Goal: Transaction & Acquisition: Purchase product/service

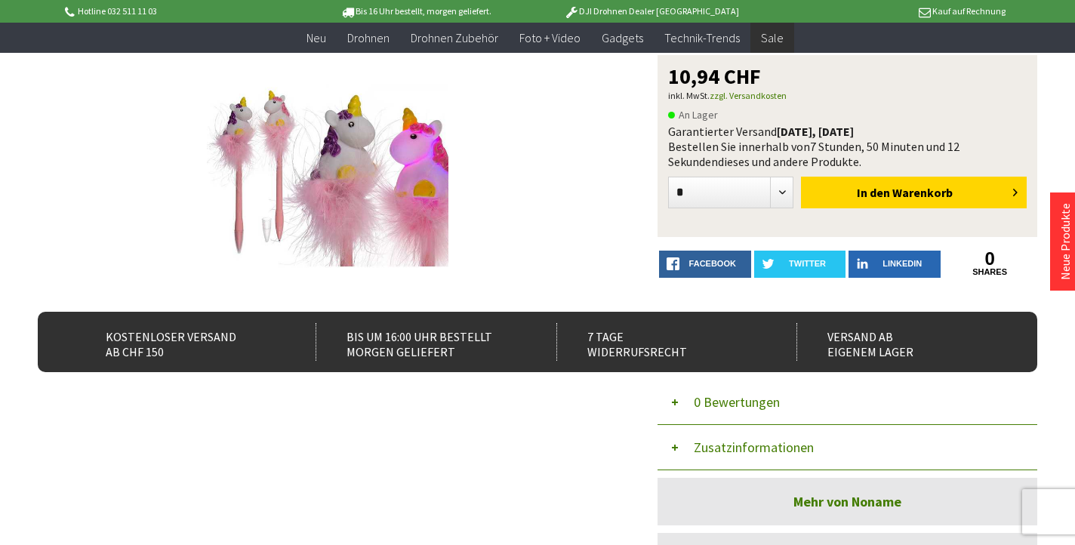
scroll to position [167, 0]
click at [784, 196] on select "* * * * * * * *" at bounding box center [730, 193] width 125 height 32
select select "*"
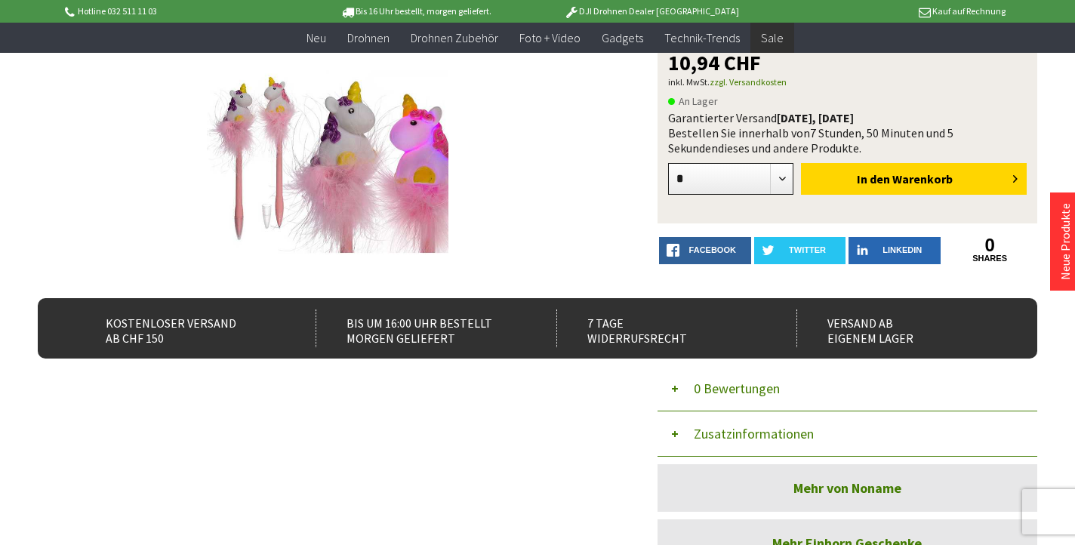
scroll to position [322, 0]
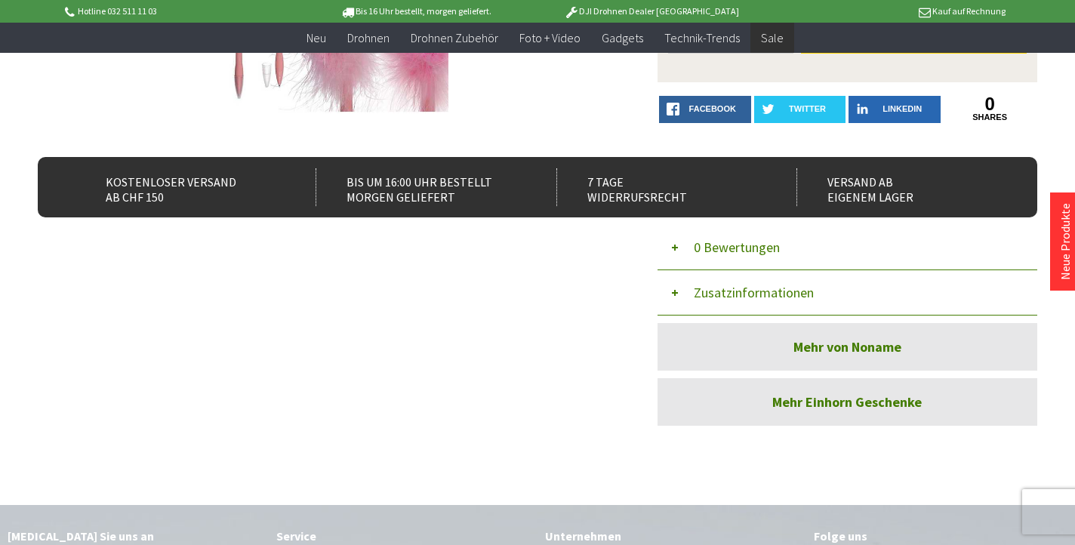
click at [718, 289] on button "Zusatzinformationen" at bounding box center [847, 292] width 380 height 45
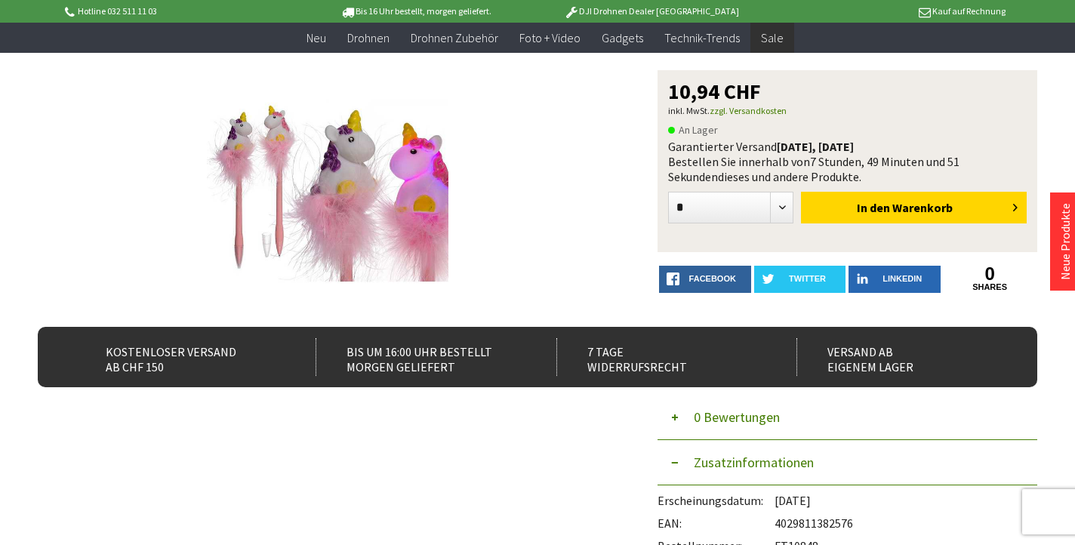
scroll to position [153, 0]
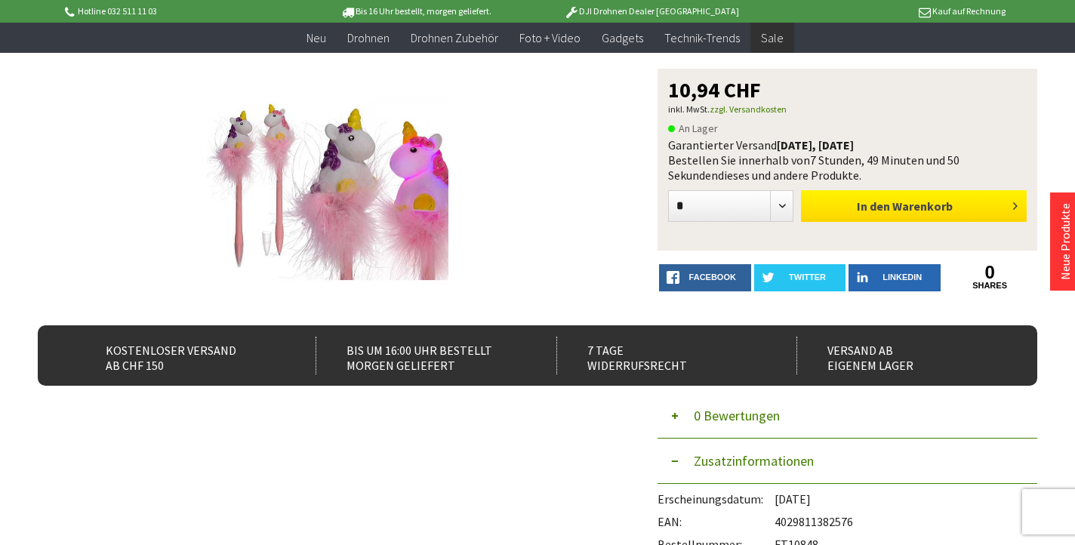
click at [883, 205] on span "In den" at bounding box center [873, 205] width 33 height 15
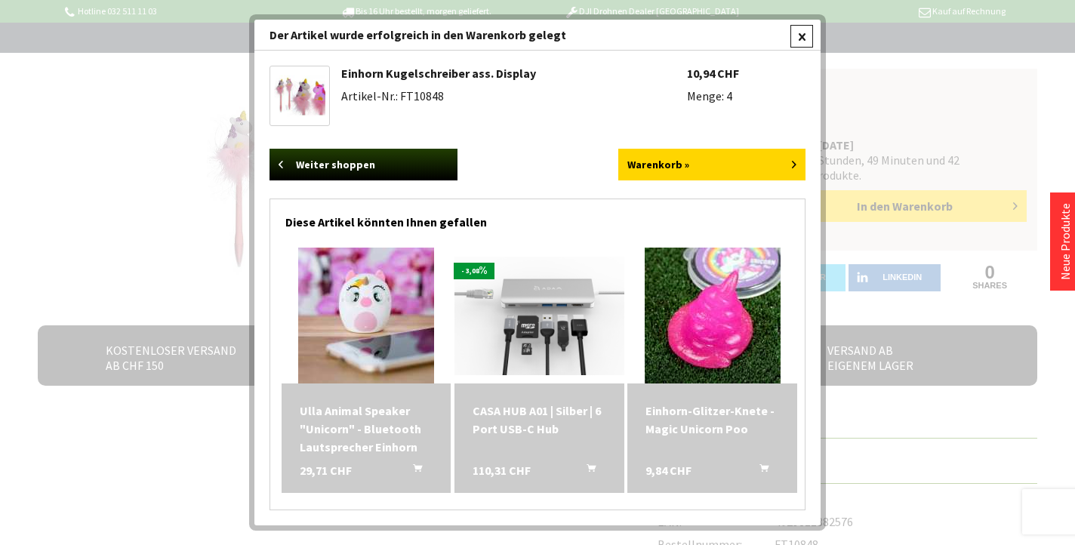
click at [809, 29] on div at bounding box center [801, 36] width 23 height 23
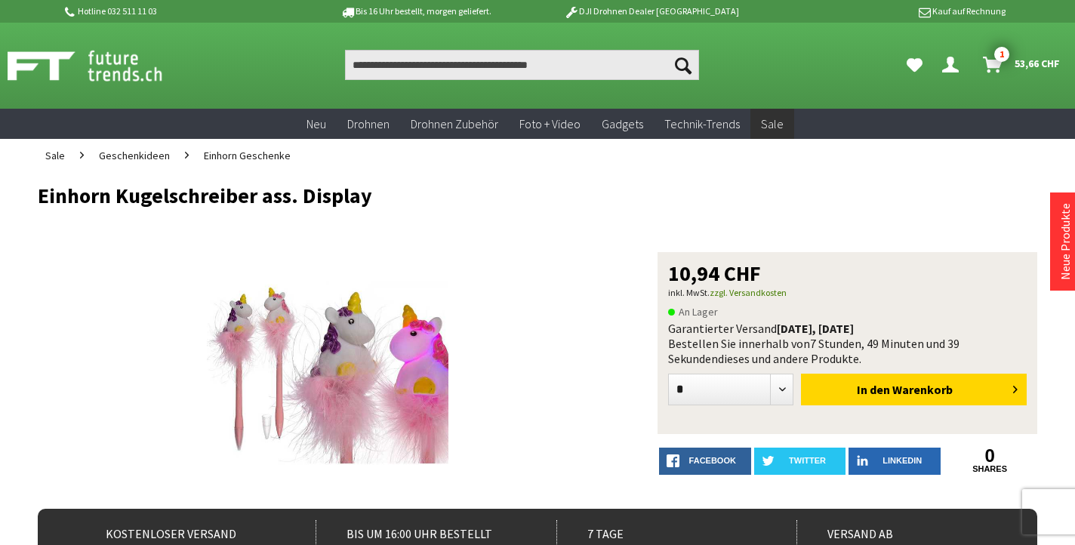
scroll to position [0, 0]
click at [488, 64] on input "Produkt, Marke, Kategorie, EAN, Artikelnummer…" at bounding box center [521, 65] width 353 height 30
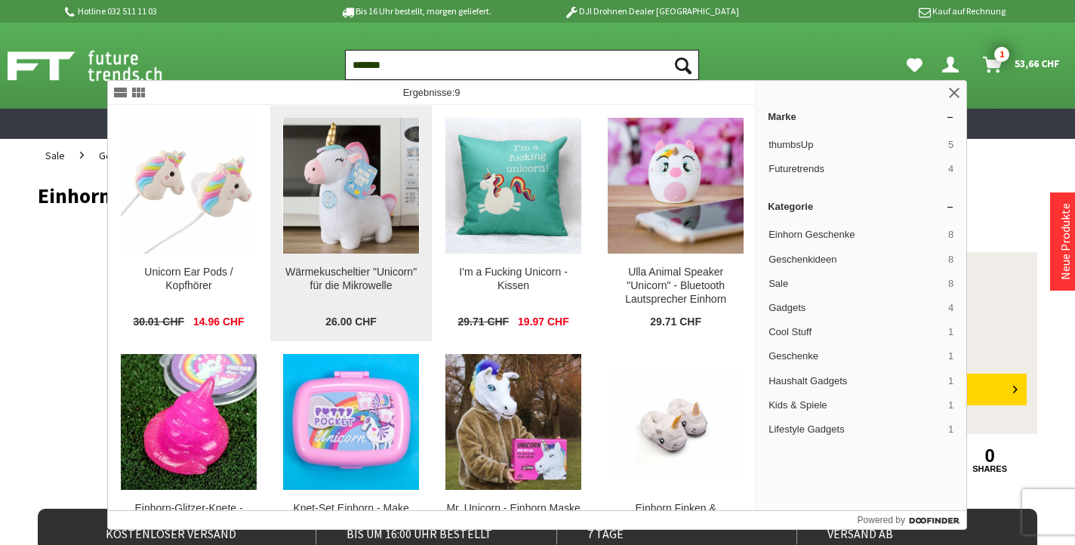
type input "*******"
click at [370, 193] on img at bounding box center [351, 186] width 136 height 136
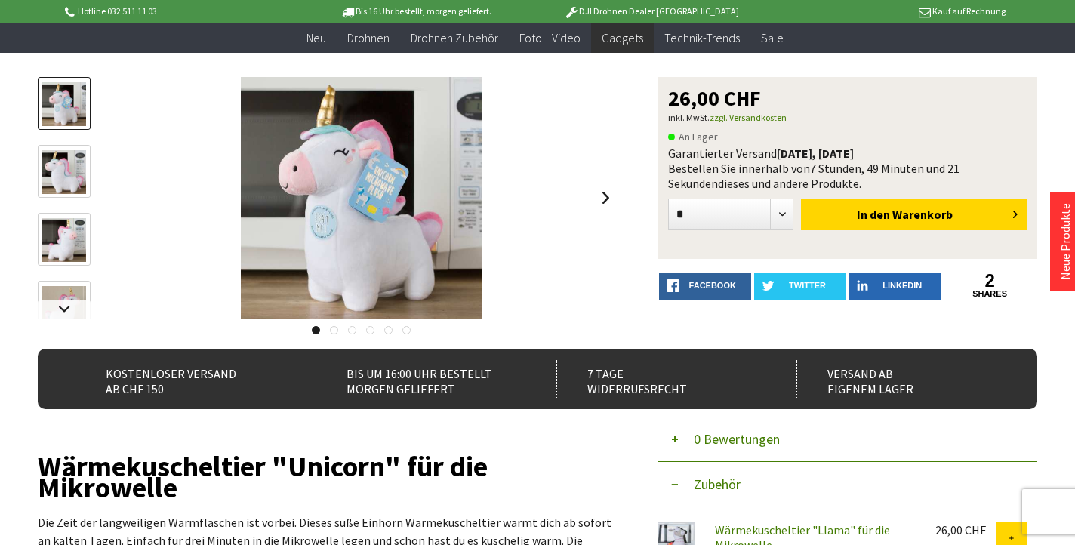
scroll to position [145, 0]
click at [64, 164] on img at bounding box center [64, 172] width 44 height 44
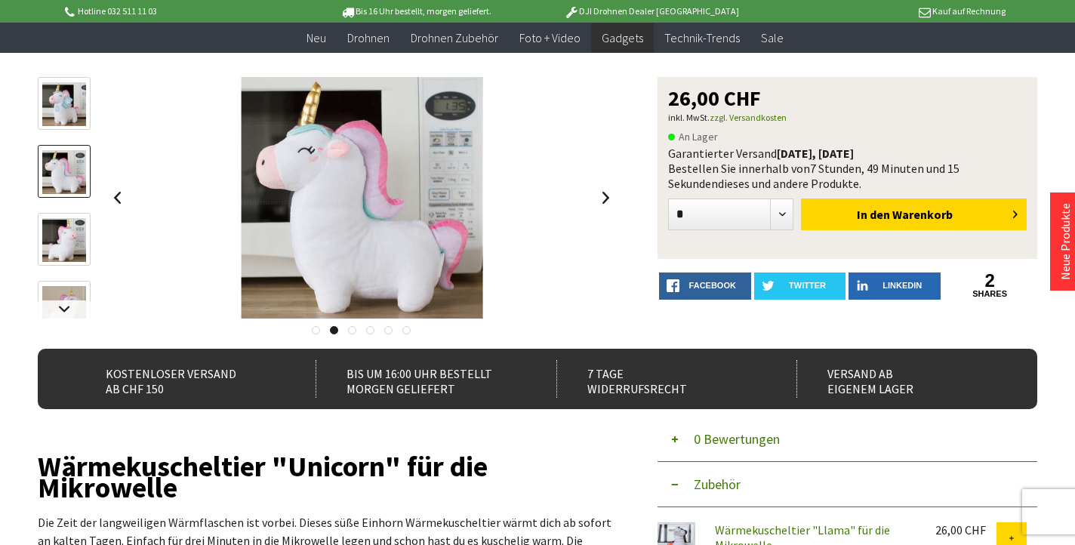
click at [54, 224] on img at bounding box center [64, 240] width 44 height 44
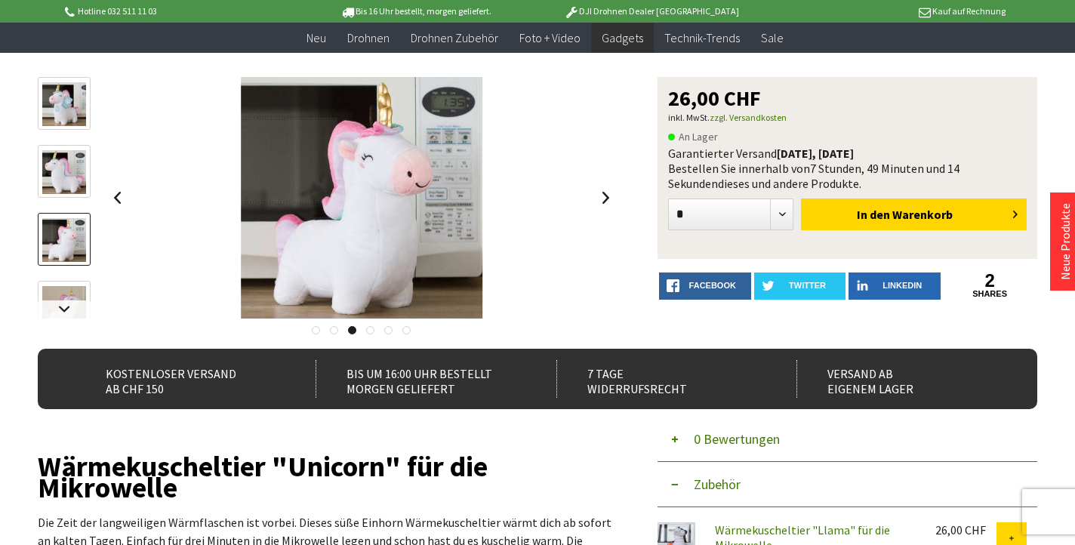
click at [51, 273] on div at bounding box center [64, 281] width 53 height 408
click at [54, 307] on link at bounding box center [64, 309] width 53 height 18
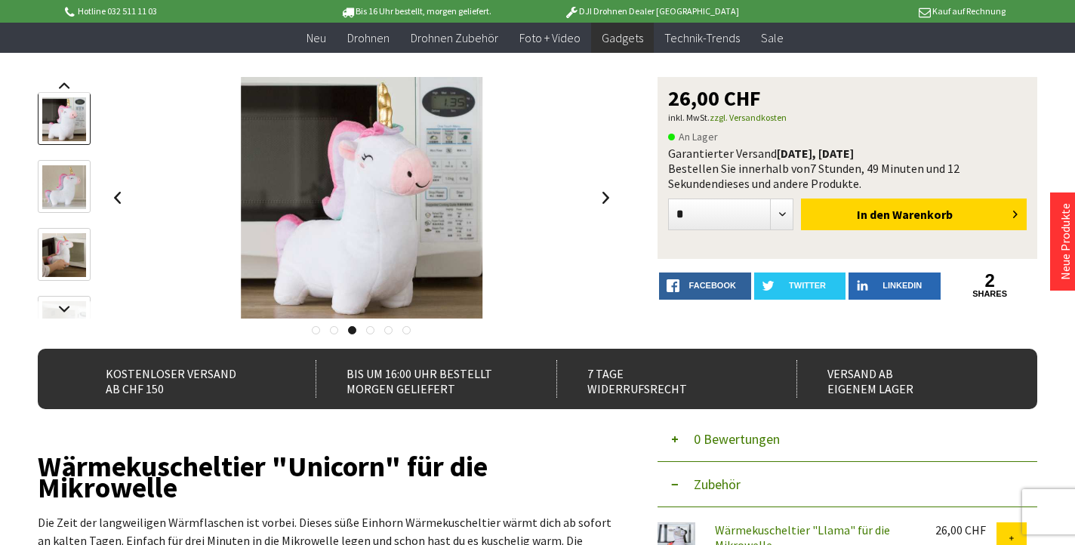
click at [72, 208] on img at bounding box center [64, 187] width 44 height 44
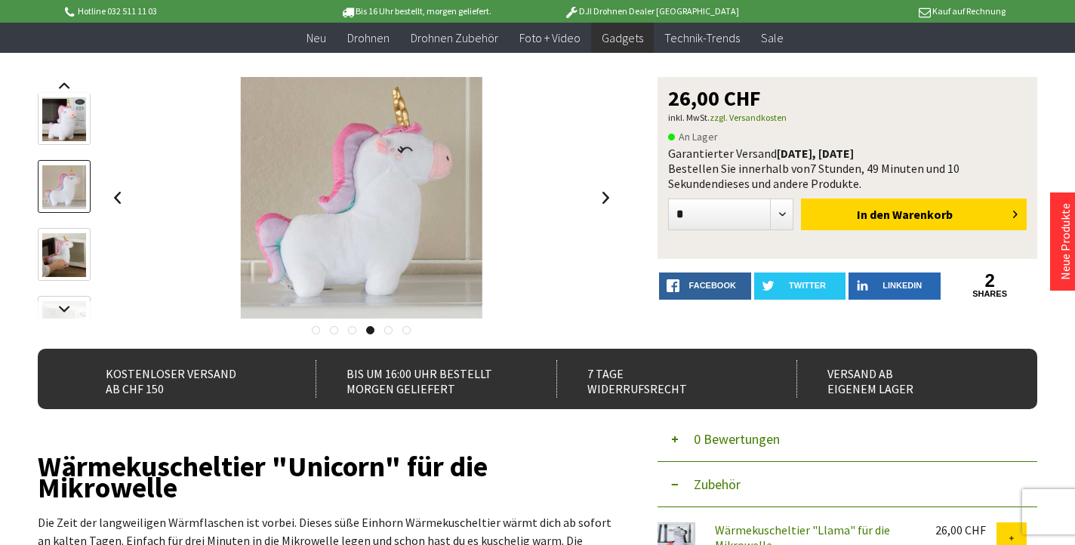
click at [67, 251] on img at bounding box center [64, 255] width 44 height 44
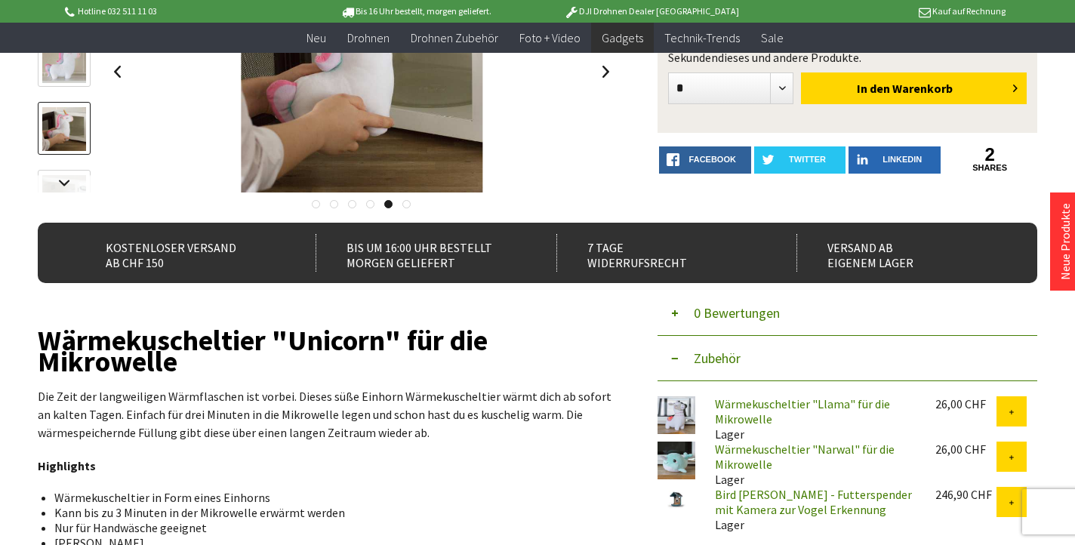
scroll to position [275, 0]
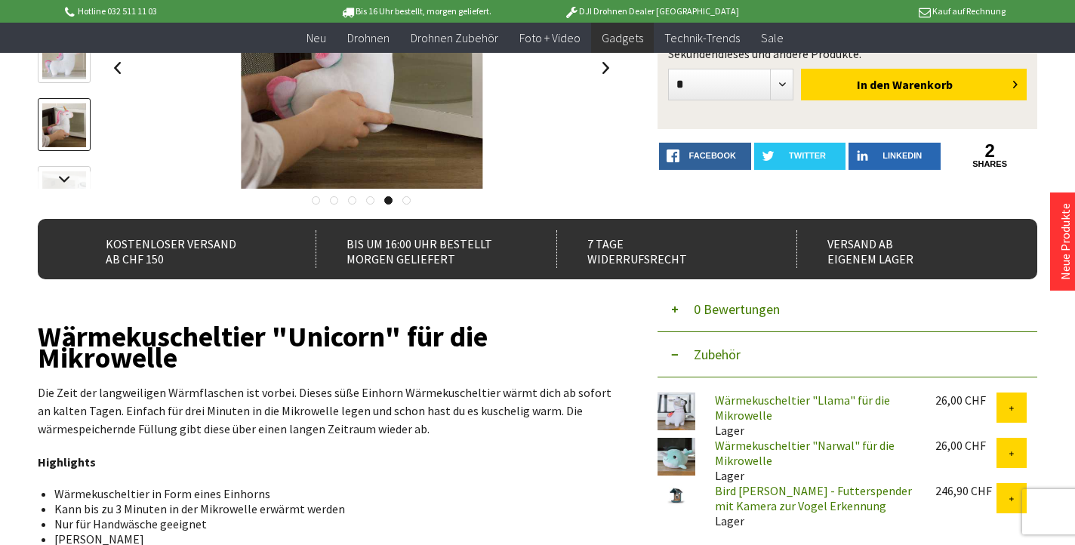
click at [73, 166] on link at bounding box center [64, 192] width 53 height 53
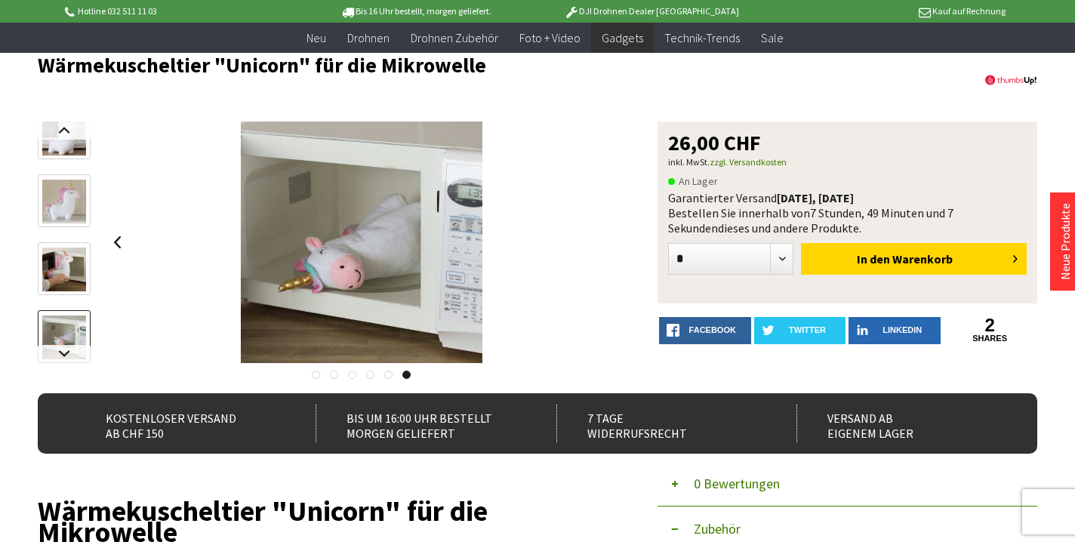
scroll to position [106, 0]
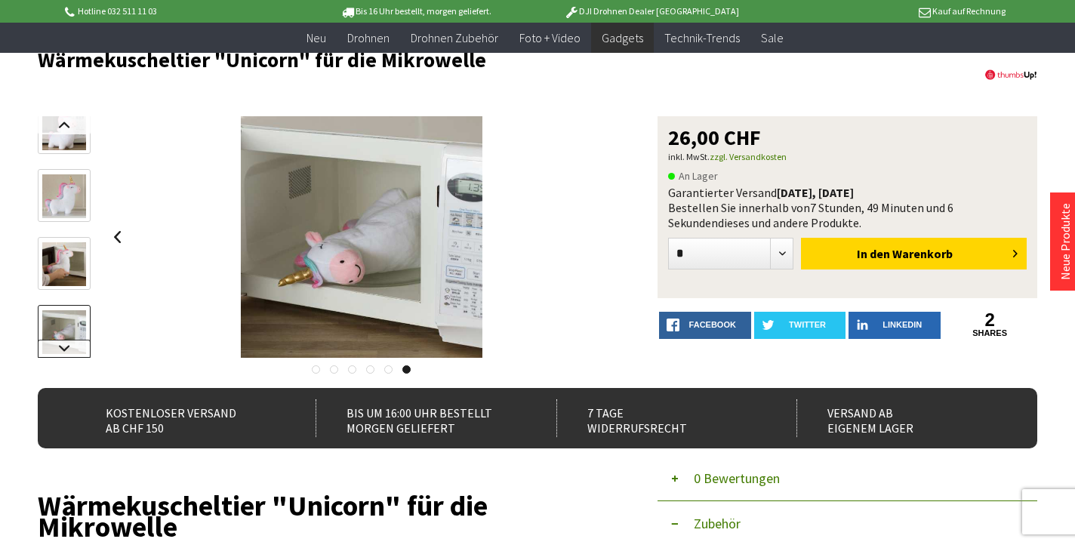
click at [69, 350] on link at bounding box center [64, 349] width 53 height 18
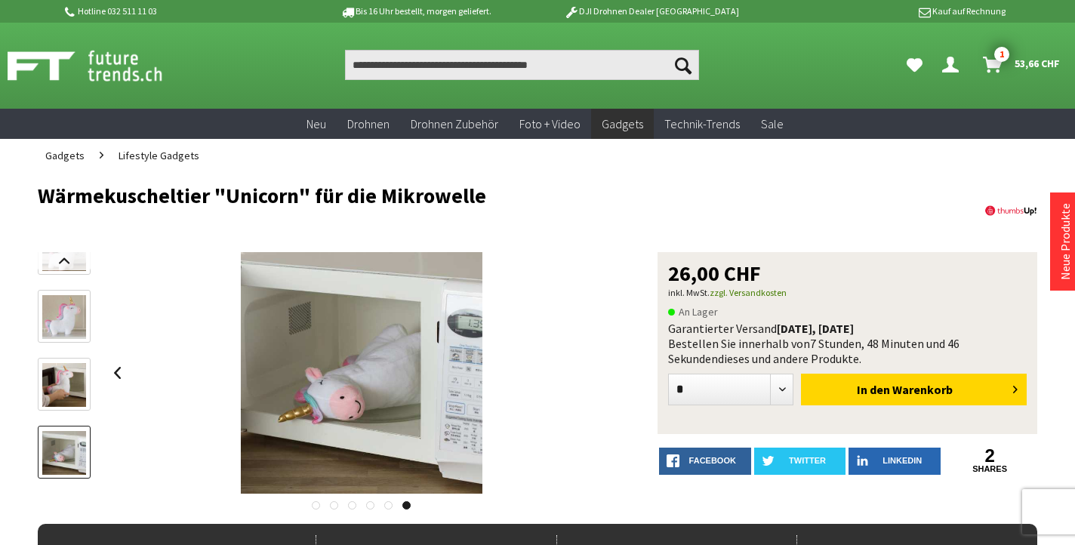
scroll to position [0, 0]
